Goal: Transaction & Acquisition: Purchase product/service

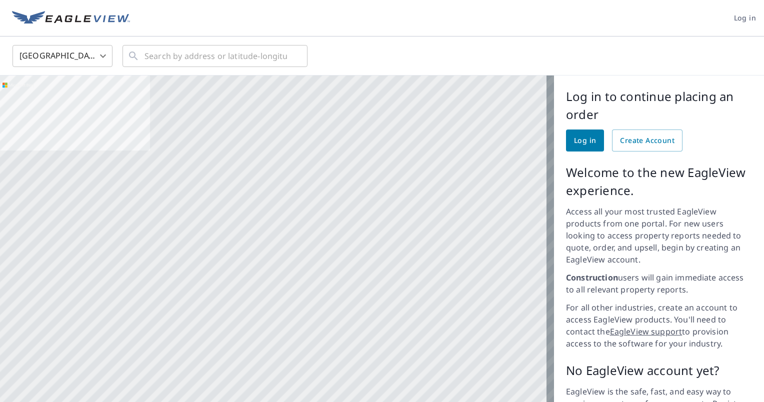
click at [566, 140] on link "Log in" at bounding box center [585, 141] width 38 height 22
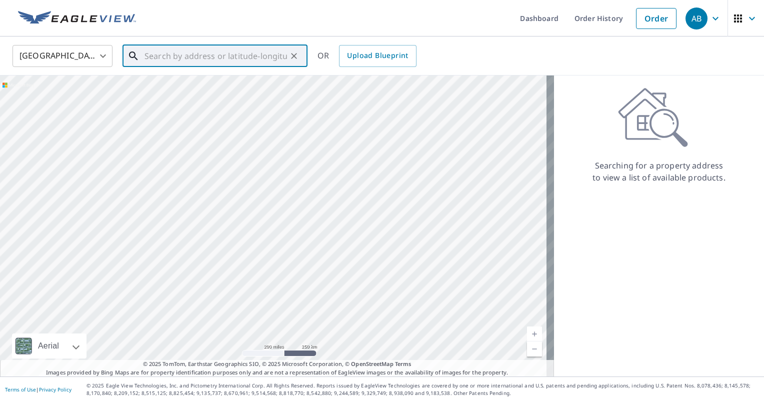
click at [242, 57] on input "text" at bounding box center [216, 56] width 143 height 28
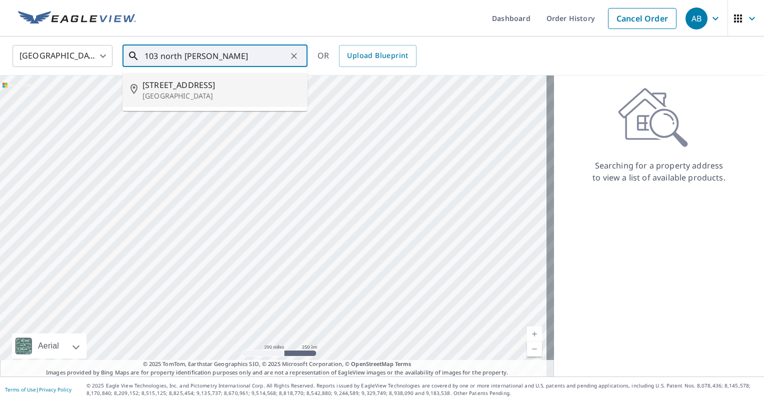
click at [198, 82] on span "[STREET_ADDRESS]" at bounding box center [221, 85] width 157 height 12
type input "[STREET_ADDRESS]"
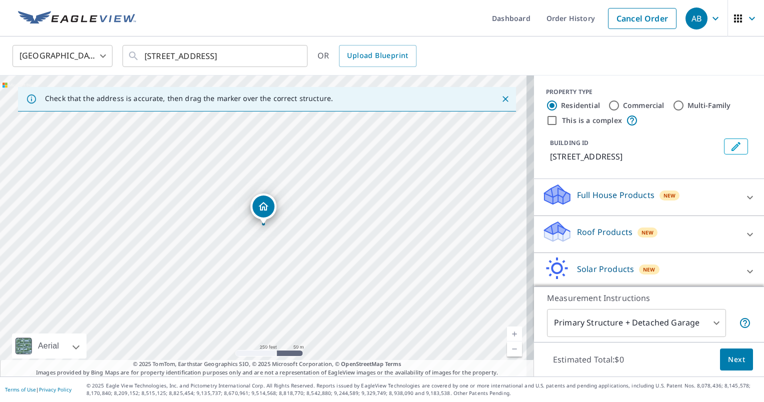
click at [550, 232] on icon at bounding box center [557, 232] width 30 height 24
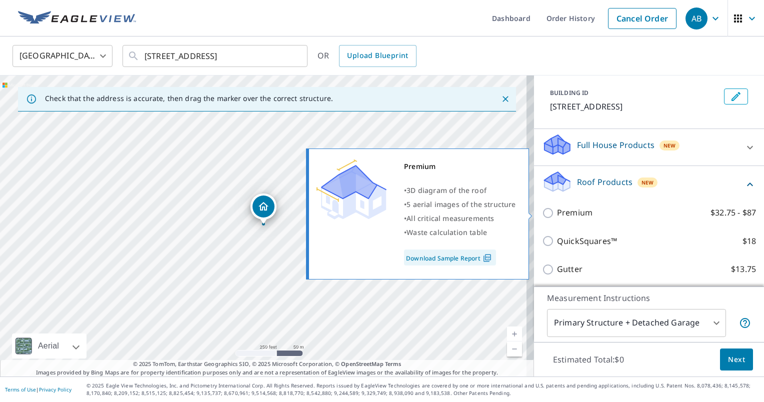
click at [542, 213] on input "Premium $32.75 - $87" at bounding box center [549, 213] width 15 height 12
checkbox input "true"
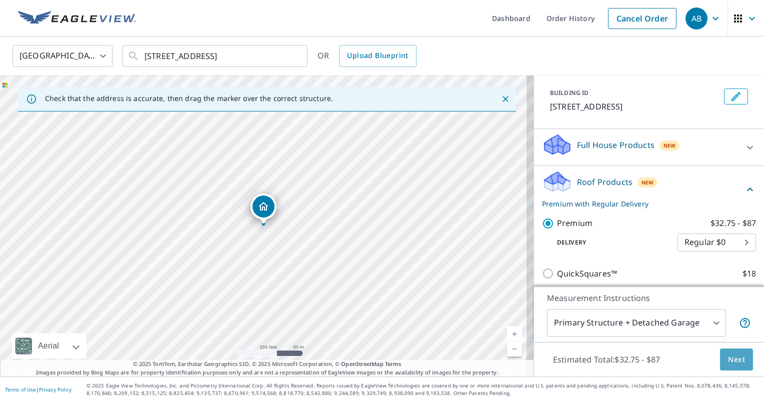
click at [728, 364] on span "Next" at bounding box center [736, 360] width 17 height 13
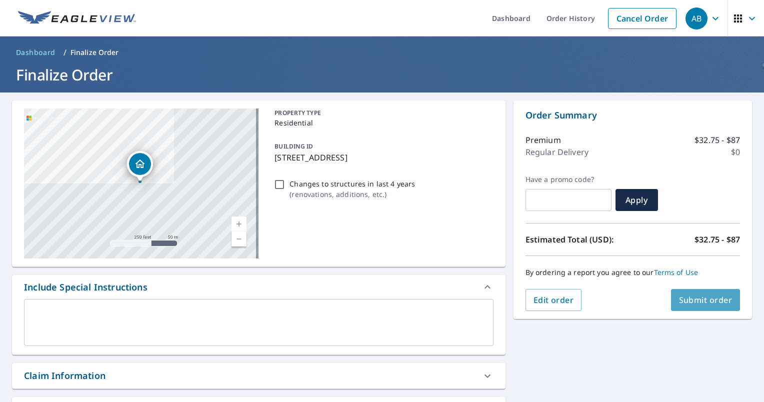
click at [696, 297] on span "Submit order" at bounding box center [706, 300] width 54 height 11
